Goal: Task Accomplishment & Management: Use online tool/utility

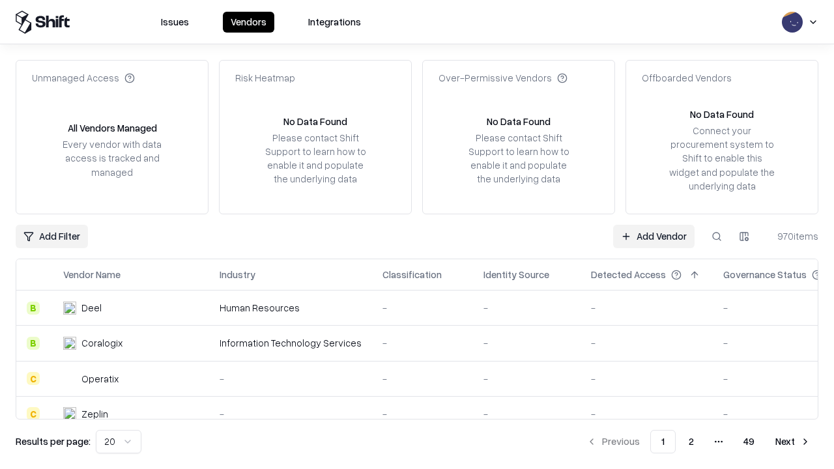
click at [654, 236] on link "Add Vendor" at bounding box center [653, 236] width 81 height 23
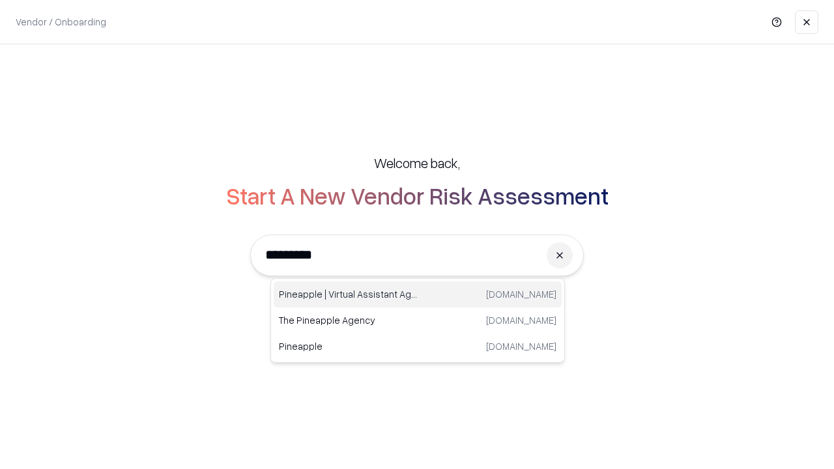
click at [418, 295] on div "Pineapple | Virtual Assistant Agency [DOMAIN_NAME]" at bounding box center [418, 295] width 288 height 26
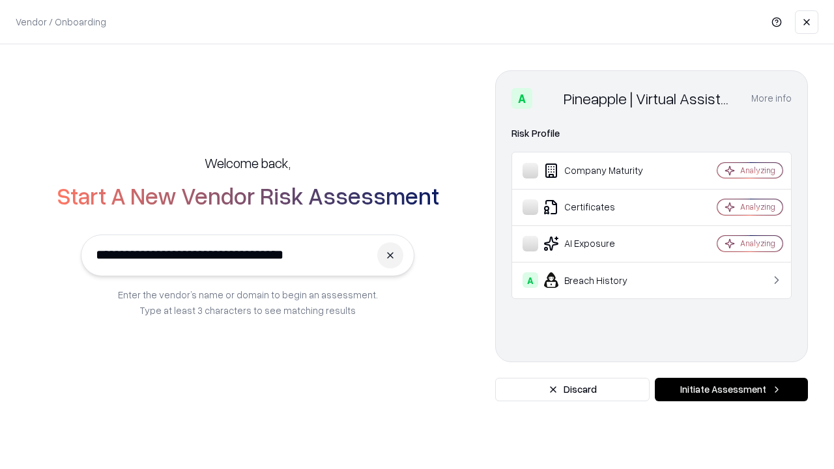
type input "**********"
click at [731, 390] on button "Initiate Assessment" at bounding box center [731, 389] width 153 height 23
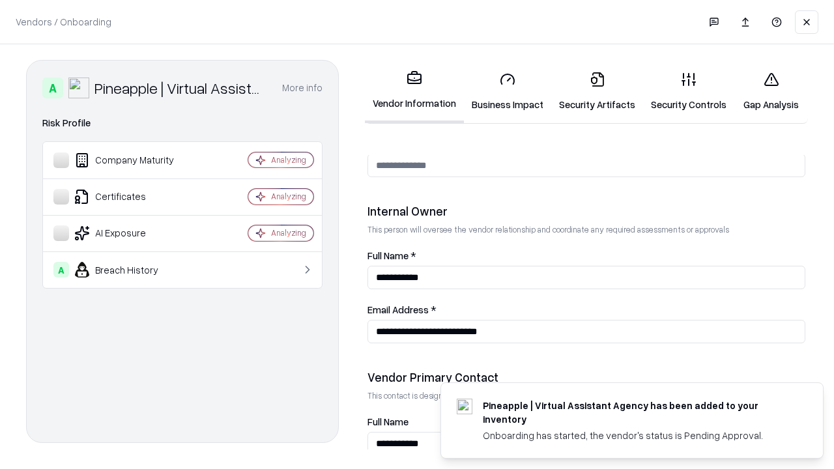
scroll to position [675, 0]
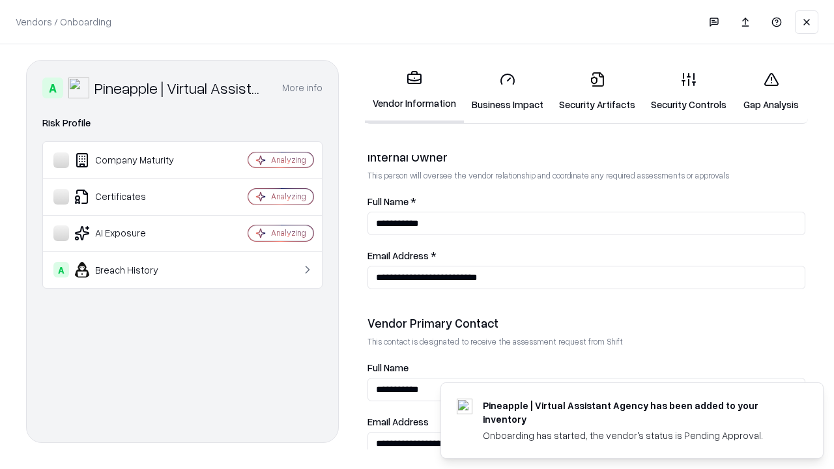
click at [508, 91] on link "Business Impact" at bounding box center [507, 91] width 87 height 61
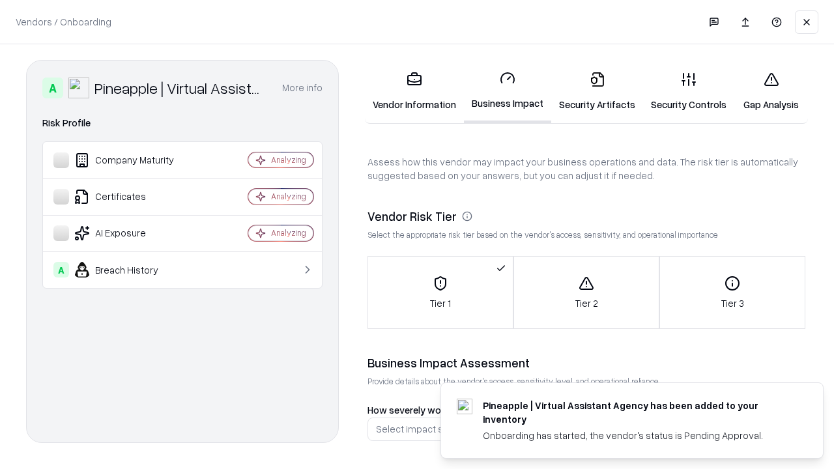
click at [771, 91] on link "Gap Analysis" at bounding box center [771, 91] width 74 height 61
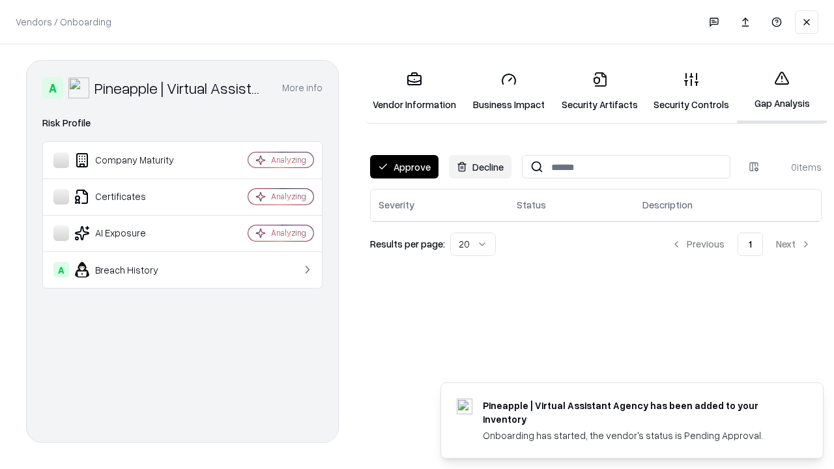
click at [404, 167] on button "Approve" at bounding box center [404, 166] width 68 height 23
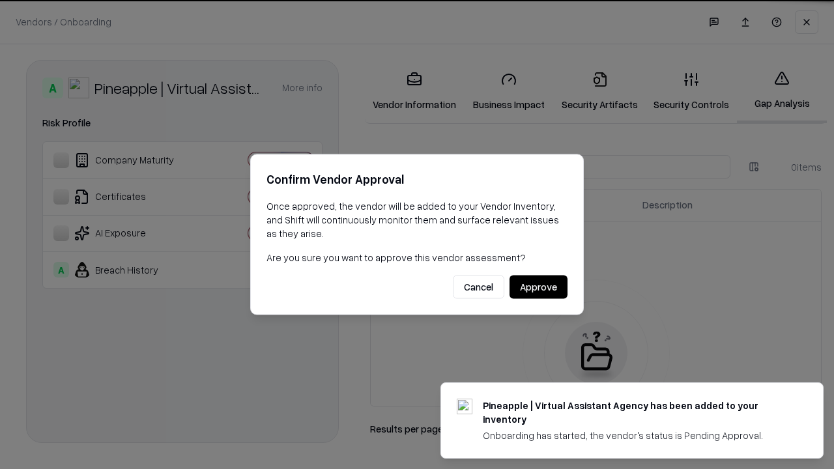
click at [538, 287] on button "Approve" at bounding box center [539, 287] width 58 height 23
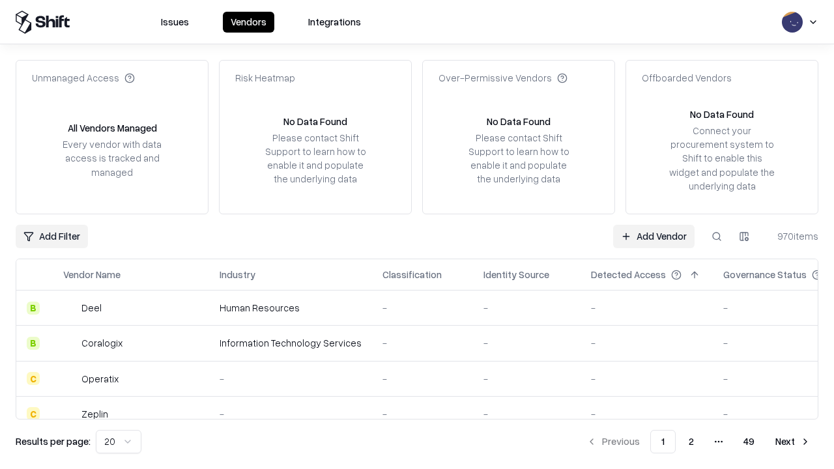
type input "**********"
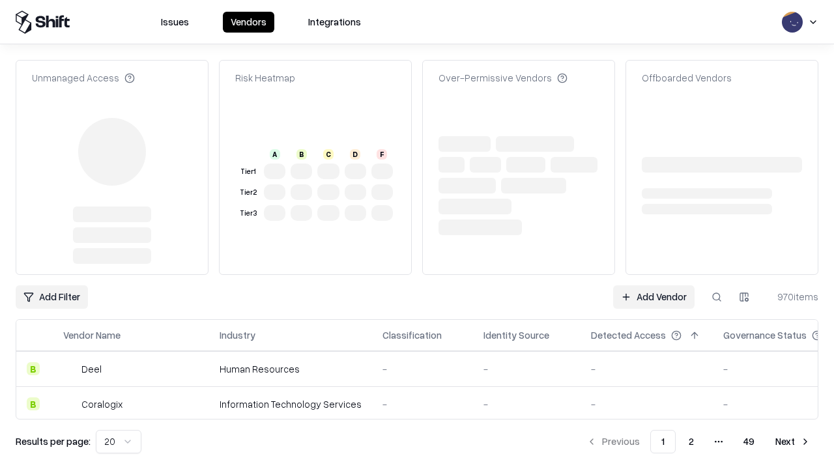
click at [654, 285] on link "Add Vendor" at bounding box center [653, 296] width 81 height 23
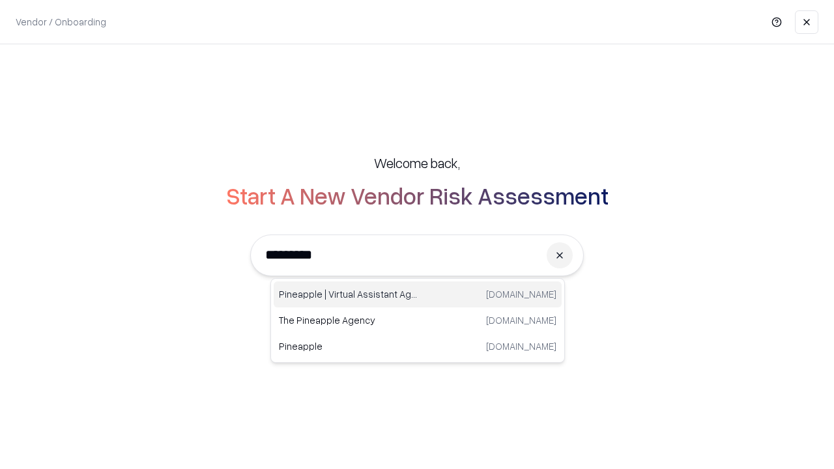
click at [418, 295] on div "Pineapple | Virtual Assistant Agency [DOMAIN_NAME]" at bounding box center [418, 295] width 288 height 26
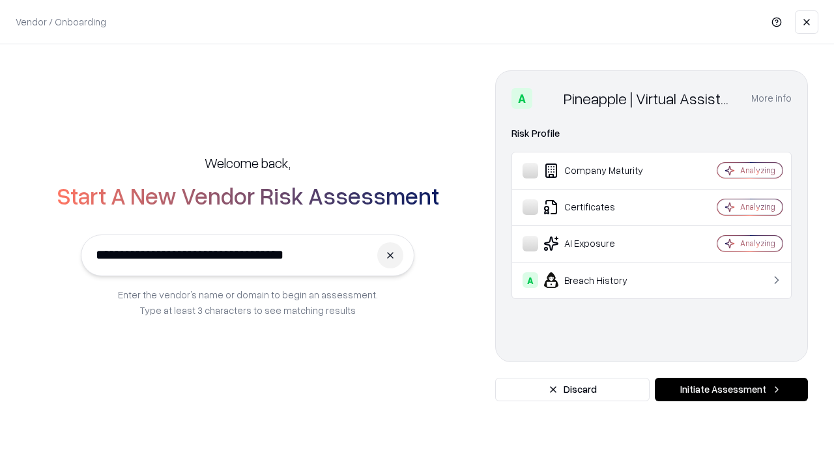
type input "**********"
click at [731, 390] on button "Initiate Assessment" at bounding box center [731, 389] width 153 height 23
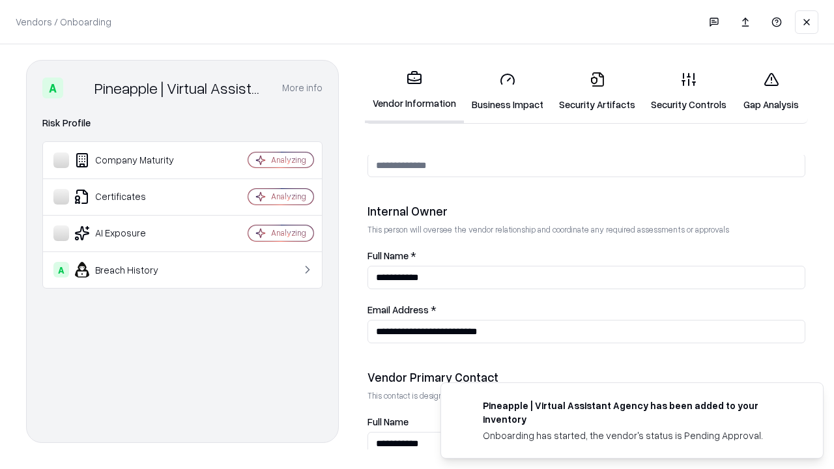
scroll to position [675, 0]
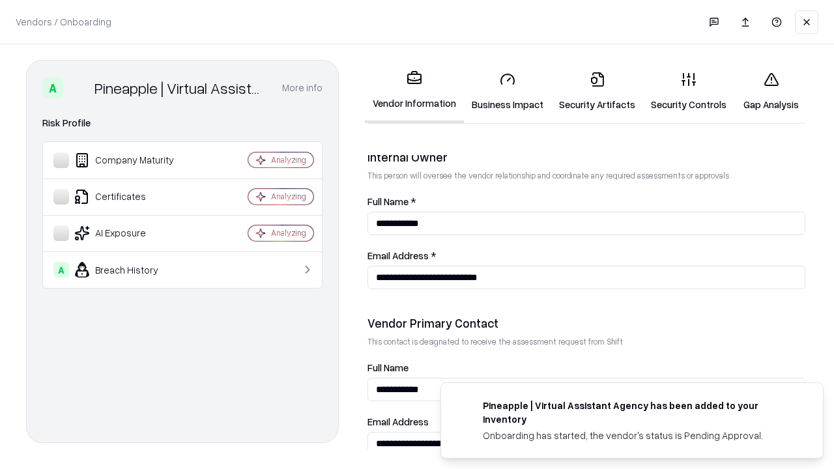
click at [771, 91] on link "Gap Analysis" at bounding box center [771, 91] width 74 height 61
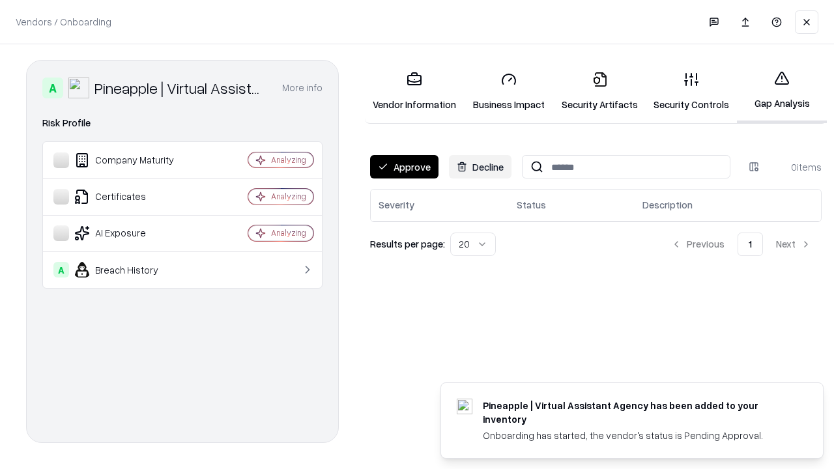
click at [404, 167] on button "Approve" at bounding box center [404, 166] width 68 height 23
